Goal: Task Accomplishment & Management: Manage account settings

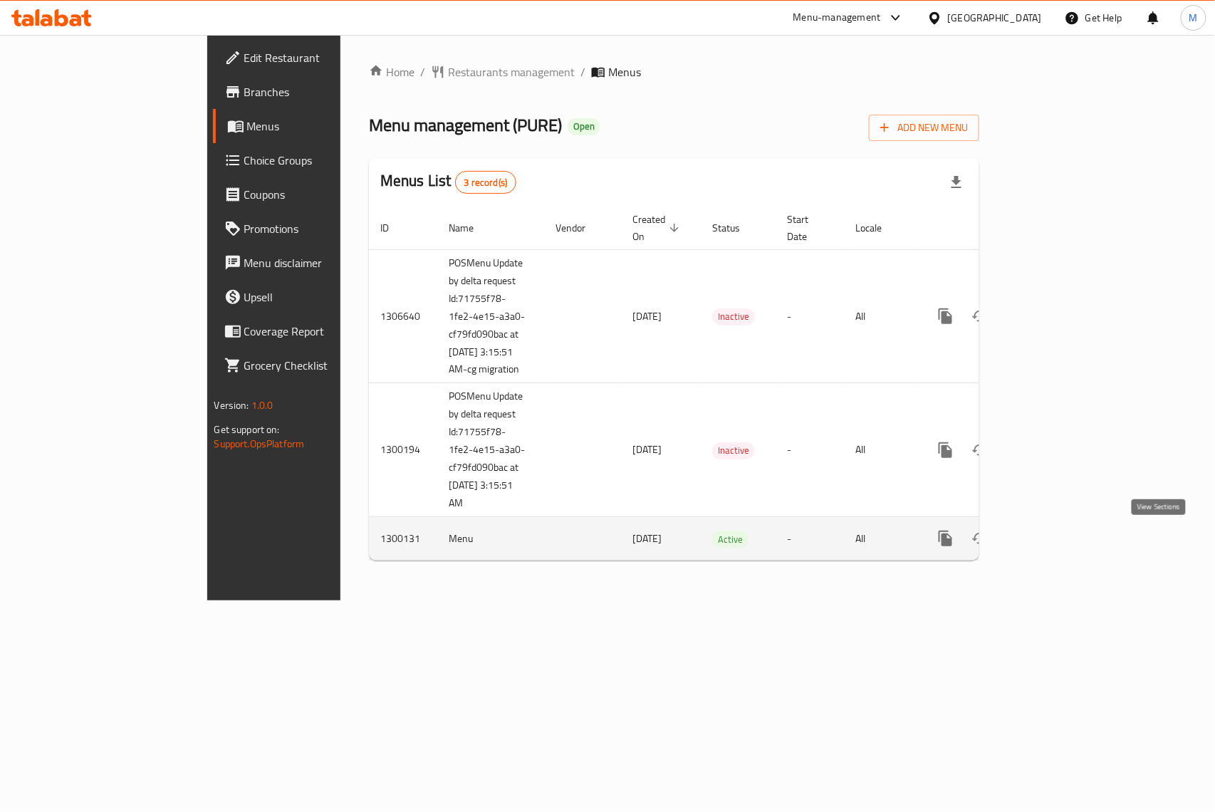
click at [1065, 536] on link "enhanced table" at bounding box center [1048, 538] width 34 height 34
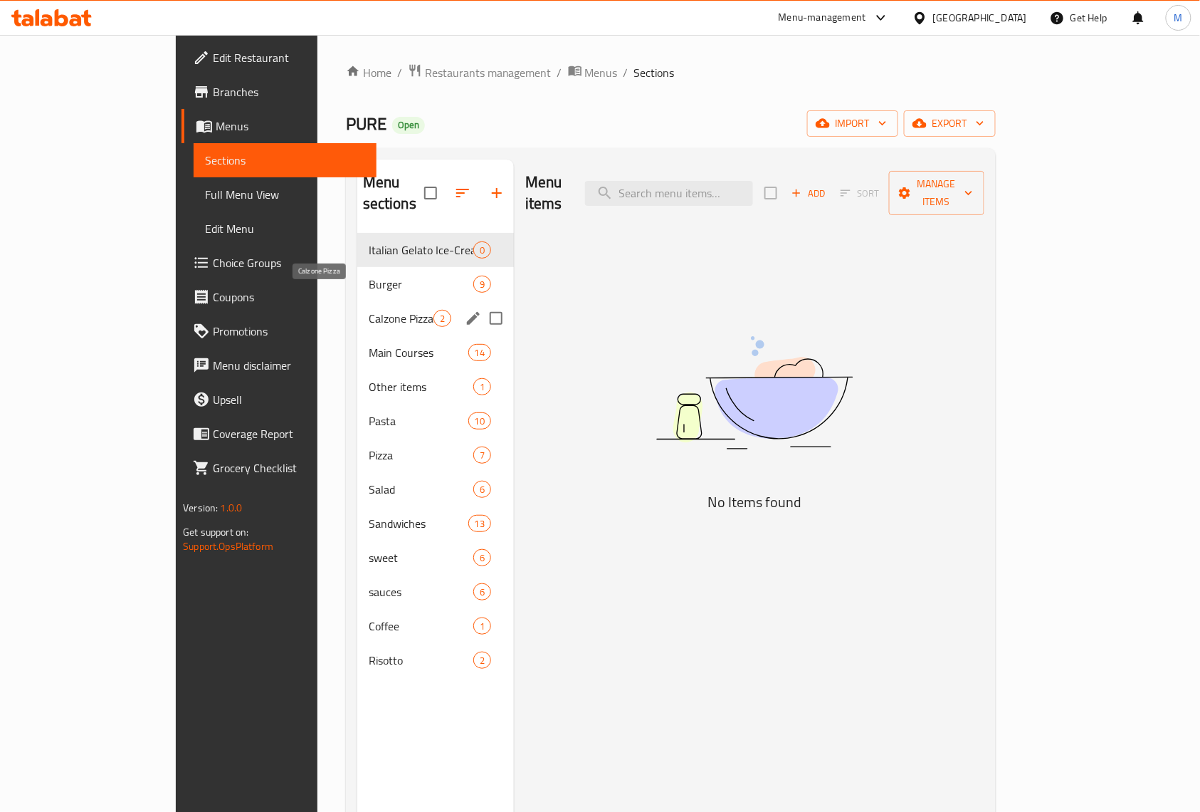
click at [369, 310] on span "Calzone Pizza" at bounding box center [401, 318] width 65 height 17
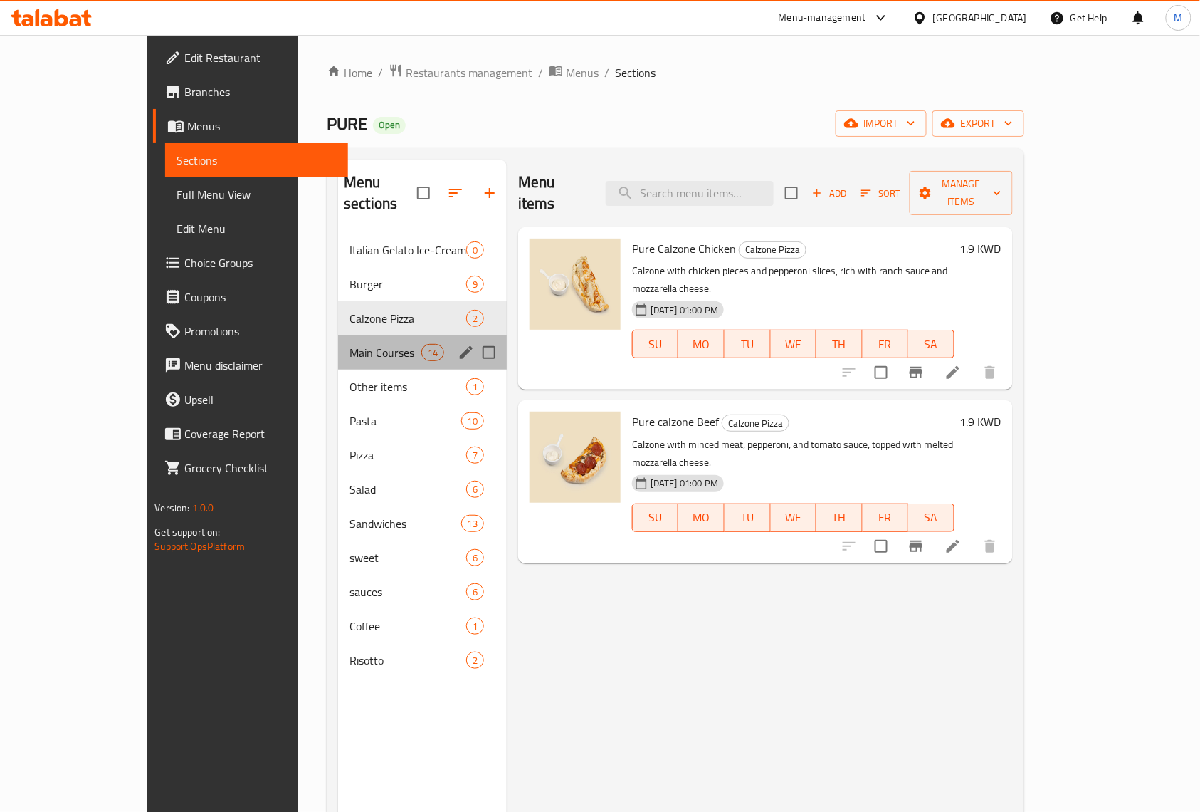
click at [338, 347] on div "Main Courses 14" at bounding box center [422, 352] width 169 height 34
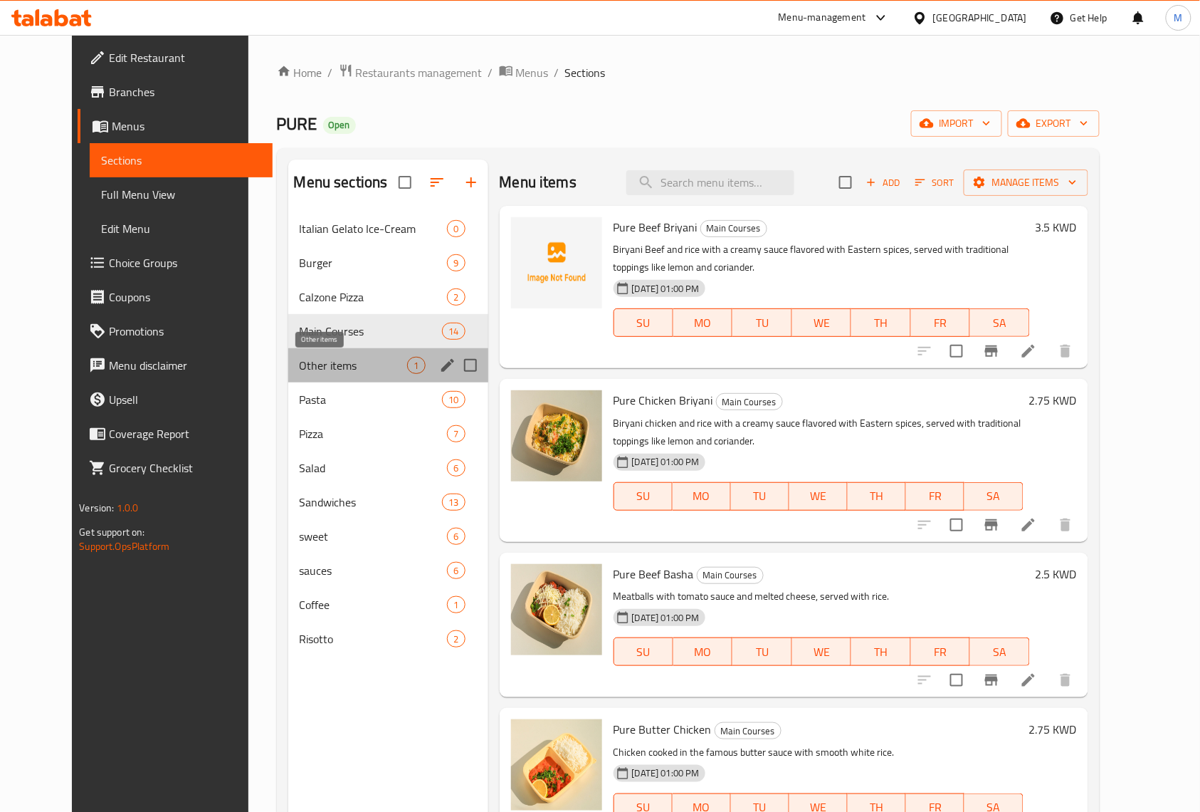
click at [300, 363] on span "Other items" at bounding box center [354, 365] width 108 height 17
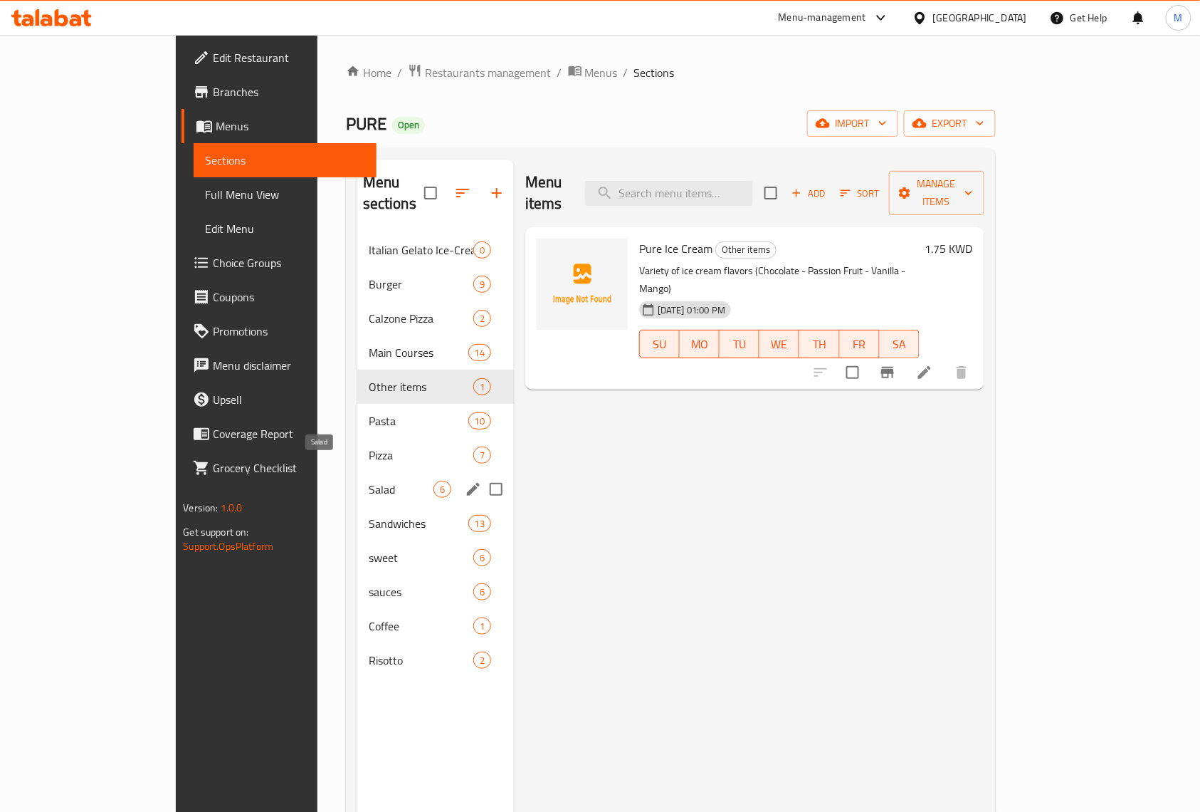
click at [369, 481] on span "Salad" at bounding box center [401, 489] width 65 height 17
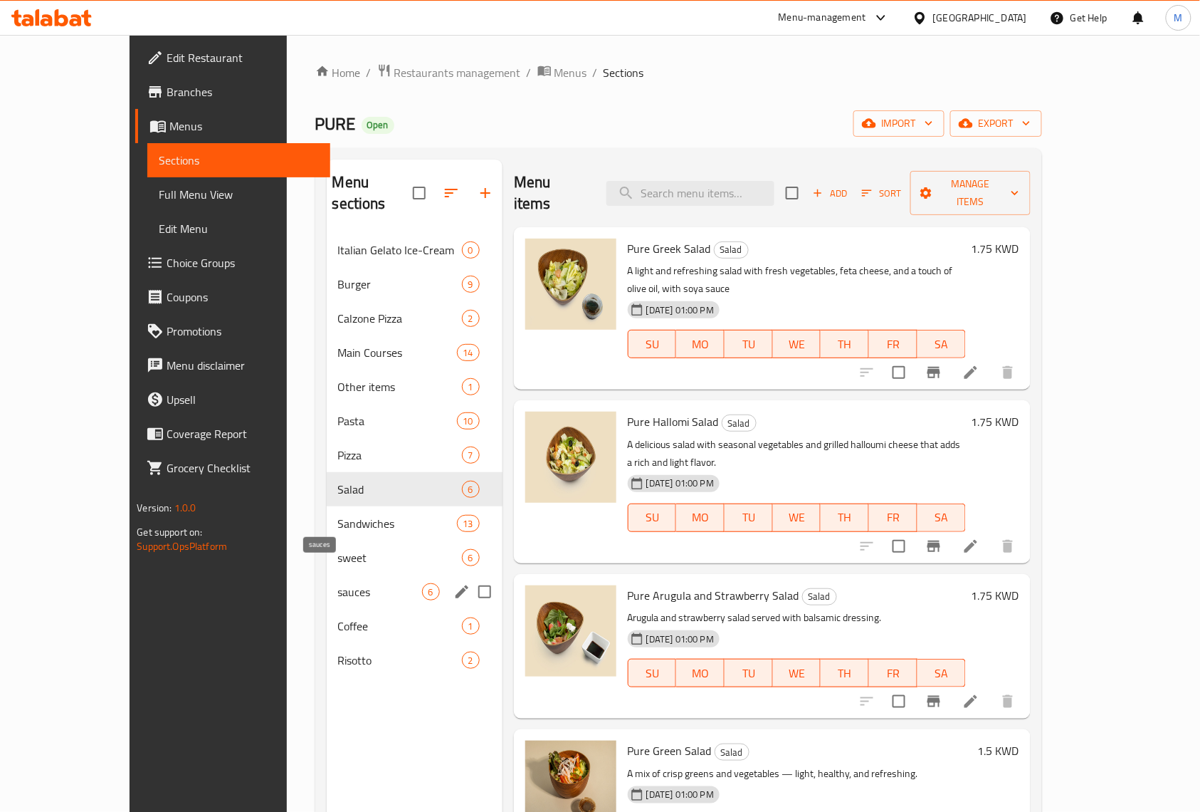
click at [338, 583] on span "sauces" at bounding box center [380, 591] width 84 height 17
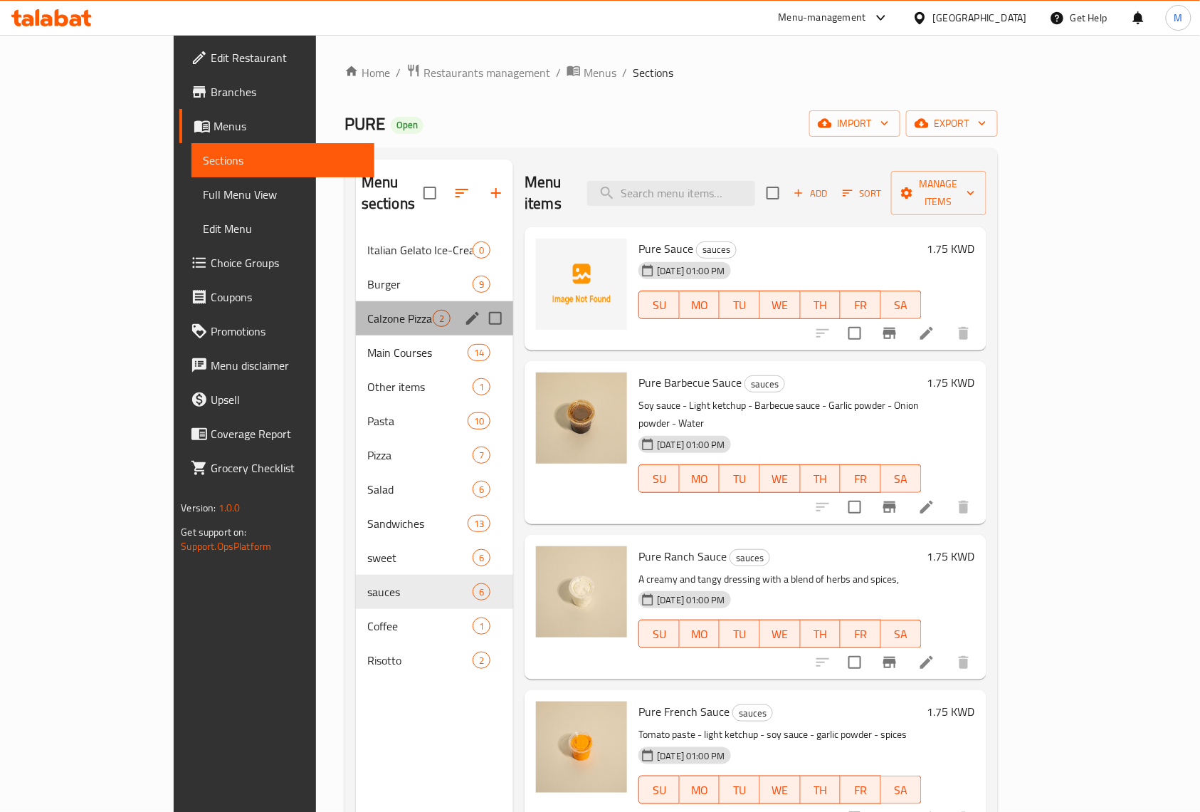
drag, startPoint x: 272, startPoint y: 288, endPoint x: 294, endPoint y: 246, distance: 47.4
click at [356, 301] on div "Calzone Pizza 2" at bounding box center [434, 318] width 157 height 34
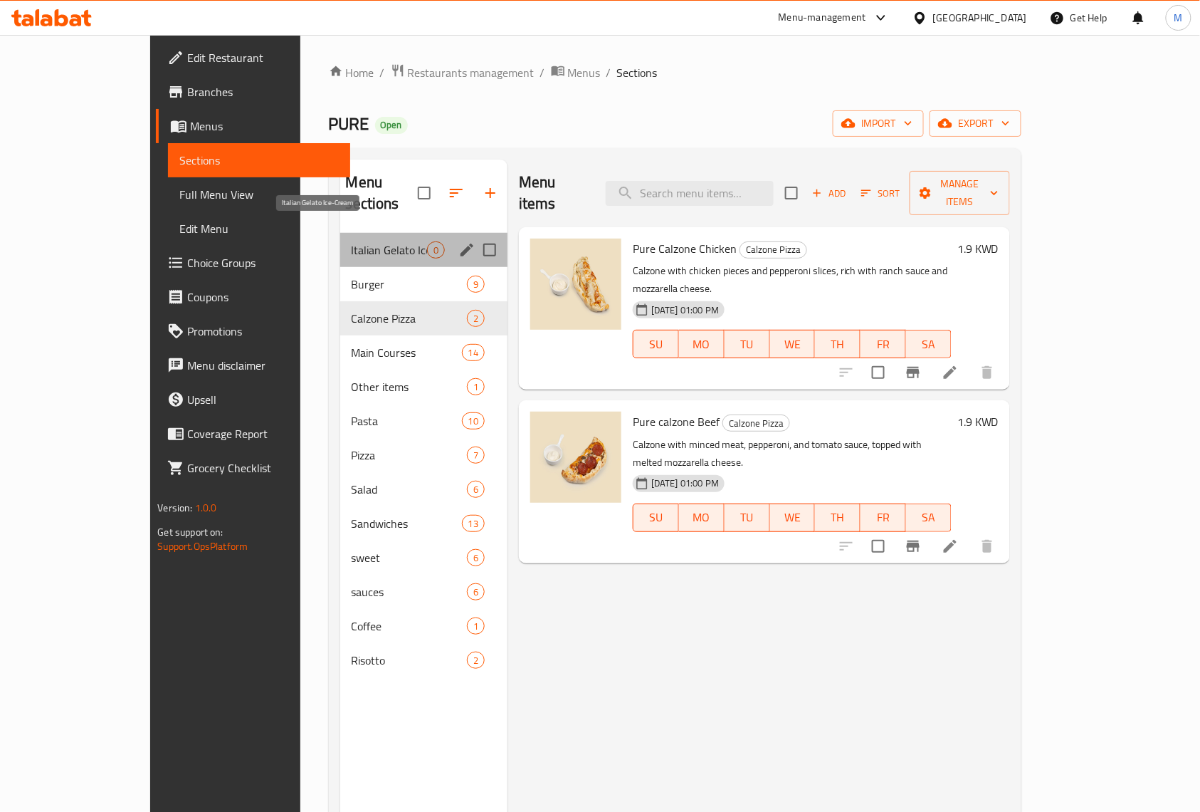
click at [352, 241] on span "Italian Gelato Ice-Cream" at bounding box center [389, 249] width 75 height 17
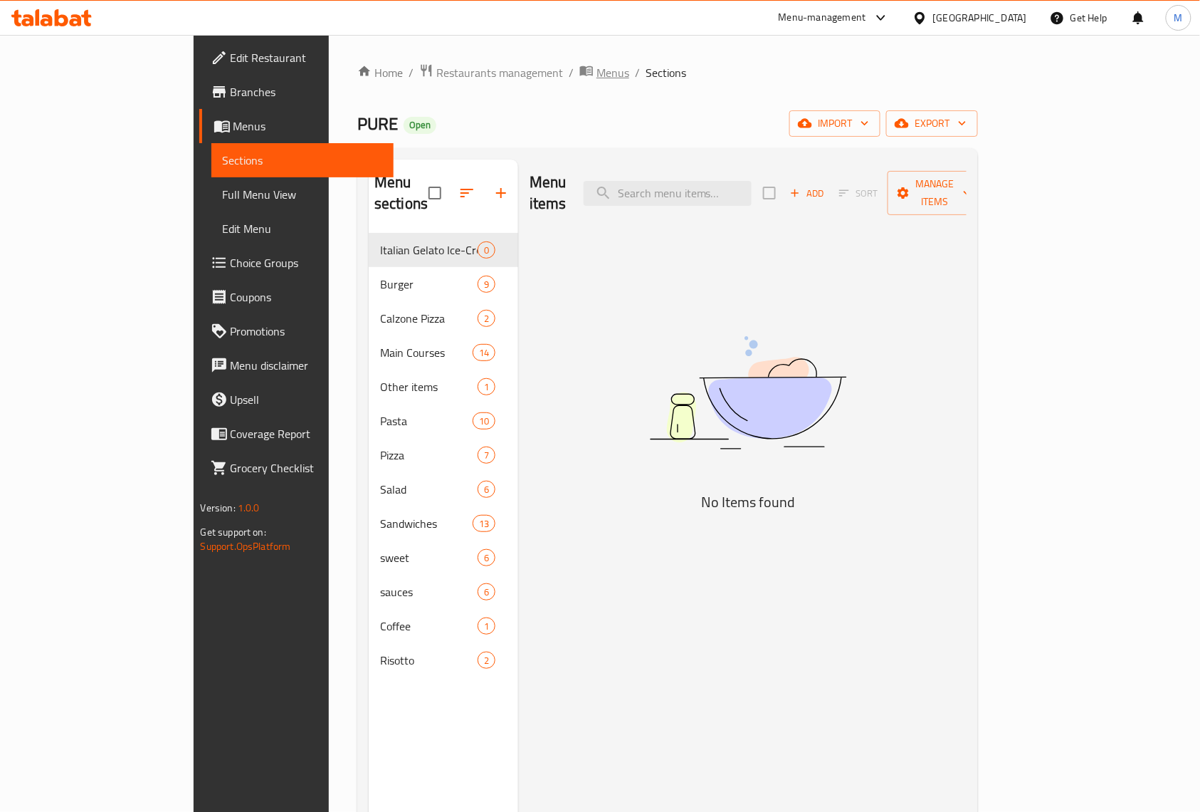
click at [597, 64] on span "Menus" at bounding box center [613, 72] width 33 height 17
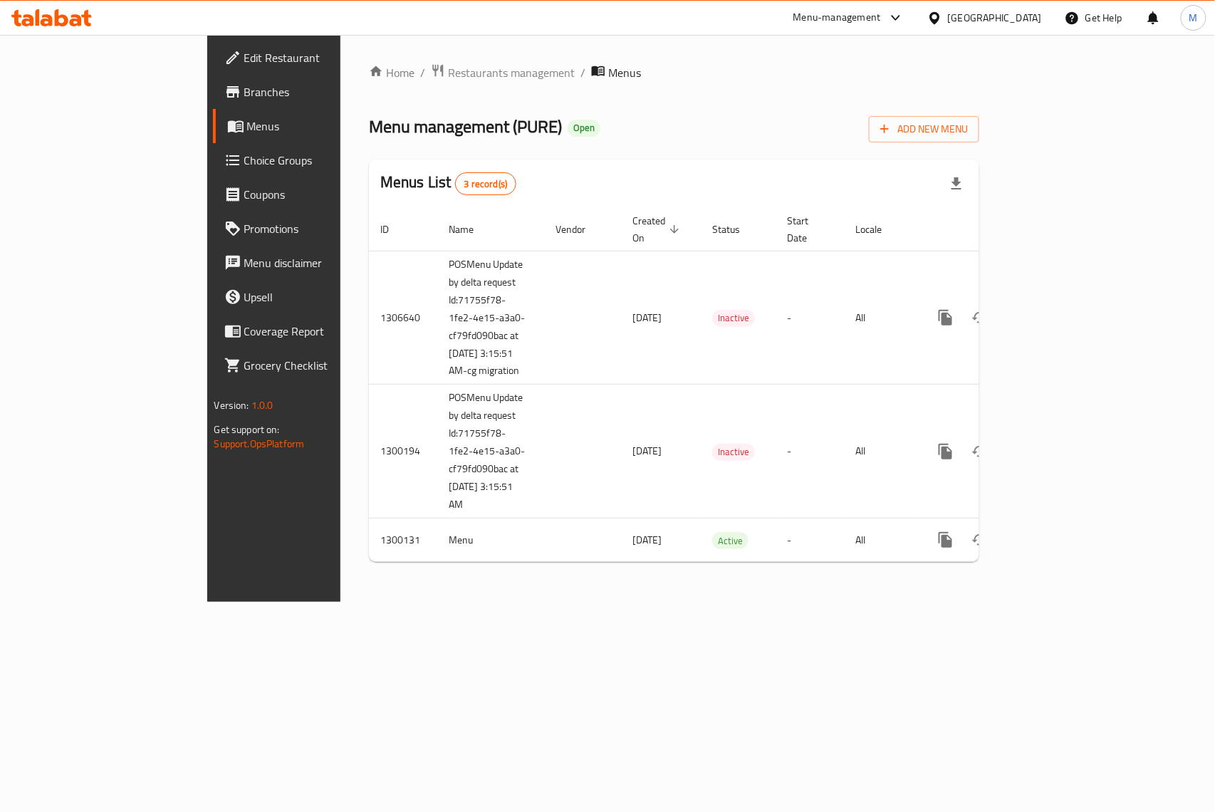
click at [1032, 19] on div "[GEOGRAPHIC_DATA]" at bounding box center [995, 18] width 94 height 16
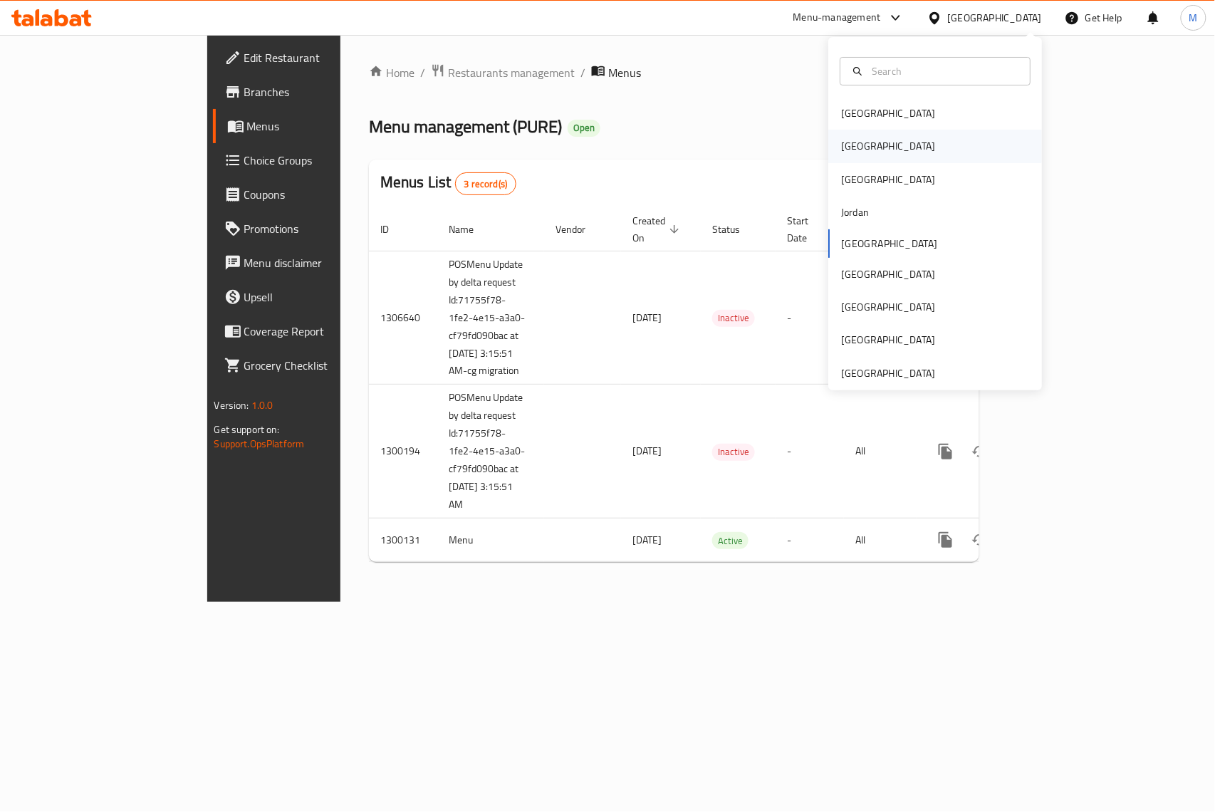
click at [858, 157] on div "[GEOGRAPHIC_DATA]" at bounding box center [887, 146] width 117 height 33
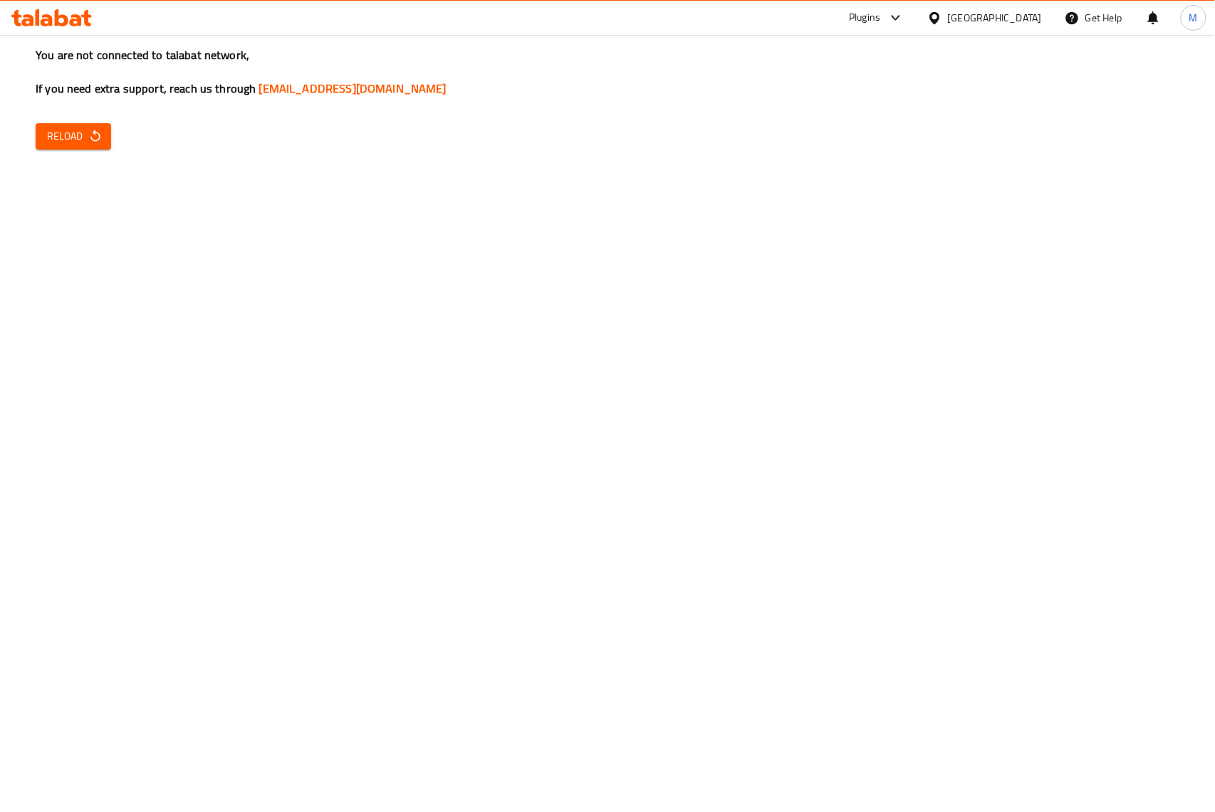
click at [97, 130] on icon "button" at bounding box center [95, 136] width 14 height 14
click at [1015, 33] on div "[GEOGRAPHIC_DATA]" at bounding box center [984, 18] width 137 height 34
